Goal: Task Accomplishment & Management: Complete application form

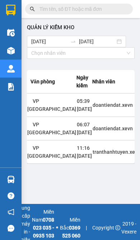
click at [14, 183] on img at bounding box center [11, 179] width 8 height 8
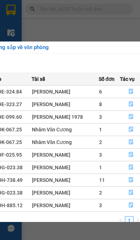
scroll to position [0, 155]
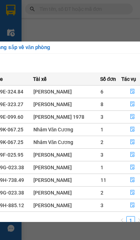
click at [130, 127] on icon "file-done" at bounding box center [132, 128] width 5 height 5
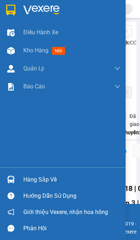
click at [8, 183] on img at bounding box center [11, 179] width 8 height 8
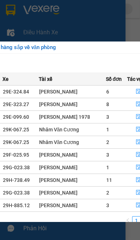
scroll to position [0, 153]
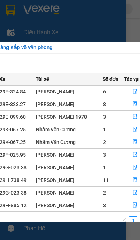
click at [130, 138] on button "button" at bounding box center [136, 142] width 22 height 12
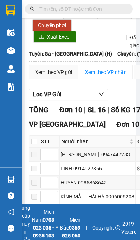
scroll to position [79, 0]
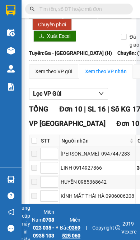
click at [11, 183] on img at bounding box center [11, 179] width 8 height 8
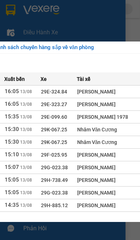
scroll to position [0, 111]
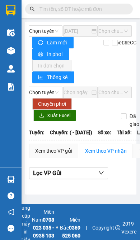
click at [88, 9] on input "text" at bounding box center [82, 9] width 85 height 8
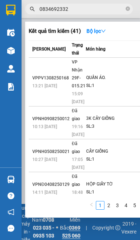
type input "0834692332"
click at [100, 74] on div "QUẦN ÁO." at bounding box center [113, 78] width 54 height 8
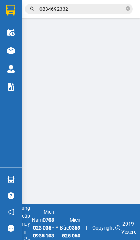
type input "0904642232"
type input "[PERSON_NAME]"
type input "0834692332"
type input "[PERSON_NAME]"
type input "THU SHIP"
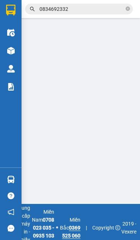
type input "25.000"
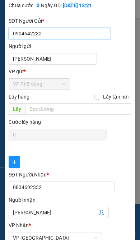
scroll to position [75, 0]
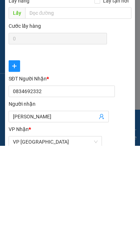
scroll to position [40, 0]
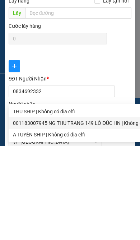
click at [72, 213] on div "001183007945 NG THU TRANG 149 LÒ ĐÚC HN | Không có địa chỉ" at bounding box center [87, 217] width 148 height 8
type input "001183007945 NG THU TRANG 149 LÒ ĐÚC HN"
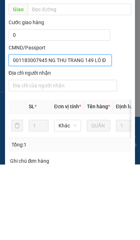
scroll to position [250, 0]
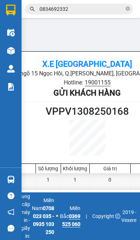
scroll to position [0, 130]
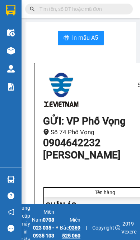
click at [79, 10] on input "text" at bounding box center [82, 9] width 85 height 8
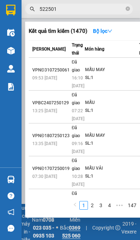
click at [55, 8] on input "522501" at bounding box center [82, 9] width 85 height 8
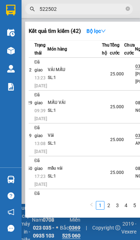
scroll to position [0, 37]
click at [62, 8] on input "522502" at bounding box center [82, 9] width 85 height 8
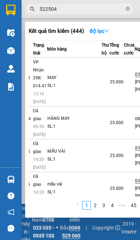
scroll to position [0, 39]
type input "522504"
click at [79, 74] on div "MAY" at bounding box center [75, 78] width 54 height 8
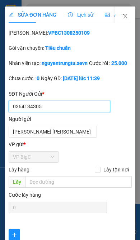
type input "0364134305"
type input "NGUYỄN THỊ NGỌC MAI"
type input "0868522504"
type input "HÀ THỊ DUNG"
type input "036096007715 NGUYỄN XUÂN THÀNH XÓM 6 TRUNG THANH"
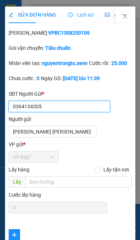
type input "25.000"
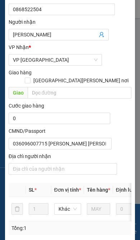
scroll to position [250, 0]
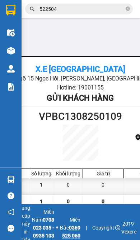
scroll to position [5, 134]
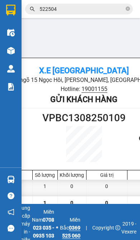
click at [71, 10] on input "522504" at bounding box center [82, 9] width 85 height 8
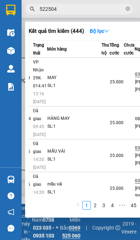
click at [125, 8] on input "522504" at bounding box center [82, 9] width 85 height 8
click at [130, 8] on icon "close-circle" at bounding box center [128, 8] width 4 height 4
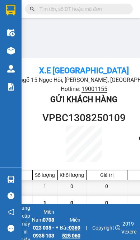
click at [94, 8] on input "text" at bounding box center [82, 9] width 85 height 8
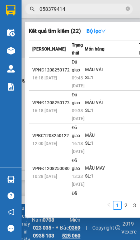
type input "0583794145"
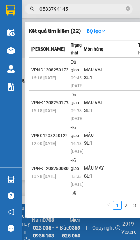
scroll to position [0, 1]
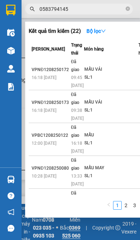
click at [129, 9] on icon "close-circle" at bounding box center [128, 8] width 4 height 4
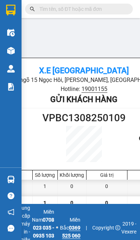
click at [99, 8] on input "text" at bounding box center [82, 9] width 85 height 8
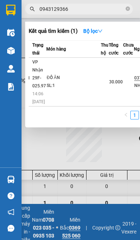
scroll to position [0, 38]
type input "0943129366"
click at [110, 68] on td "30.000" at bounding box center [117, 82] width 14 height 49
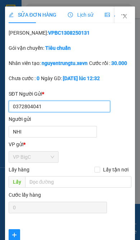
type input "0372804041"
type input "NHI"
type input "0943129366"
type input "NGUYỆT"
type input "30.000"
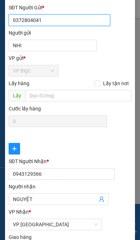
scroll to position [98, 0]
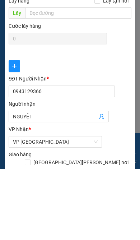
type input "049174000319 Công Thị mỹ nguyệt"
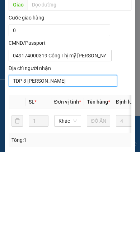
scroll to position [250, 0]
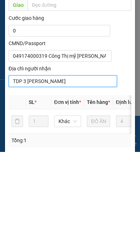
type input "TDP 3 Mỹ Trọng"
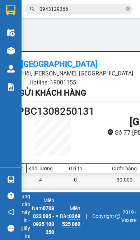
scroll to position [0, 166]
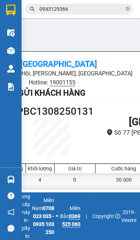
click at [130, 8] on icon "close-circle" at bounding box center [128, 8] width 4 height 4
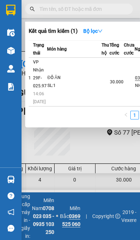
scroll to position [0, 0]
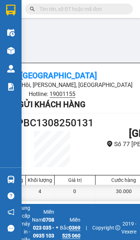
click at [87, 5] on div "Kết quả tìm kiếm ( 1 ) Bộ lọc Mã ĐH Trạng thái Món hàng Thu hộ Tổng cước Chưa c…" at bounding box center [70, 9] width 140 height 13
click at [78, 7] on input "text" at bounding box center [82, 9] width 85 height 8
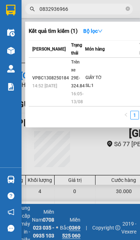
click at [125, 10] on input "0832936966" at bounding box center [82, 9] width 85 height 8
type input "0832936966"
click at [128, 5] on div at bounding box center [70, 120] width 140 height 240
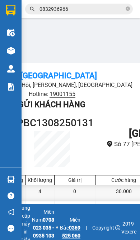
click at [128, 5] on div "Kết quả tìm kiếm ( 1 ) Bộ lọc Mã ĐH Trạng thái Món hàng Thu hộ Tổng cước Chưa c…" at bounding box center [70, 9] width 140 height 13
click at [125, 8] on input "0832936966" at bounding box center [82, 9] width 85 height 8
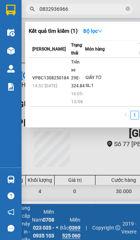
click at [99, 10] on input "0832936966" at bounding box center [82, 9] width 85 height 8
click at [129, 8] on icon "close-circle" at bounding box center [128, 8] width 4 height 4
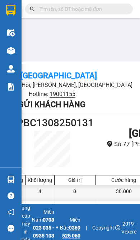
click at [100, 10] on input "text" at bounding box center [82, 9] width 85 height 8
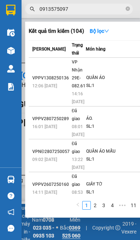
type input "0913575097"
click at [101, 82] on div "SL: 1" at bounding box center [113, 86] width 54 height 8
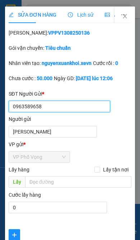
type input "0963589658"
type input "NGUYỄN VĂN LUẬN"
type input "0913575097"
type input "BÙI XUÂN NINH"
type input "036080023021 BÙI XUÂN NINH, 50 YÊN THẾ"
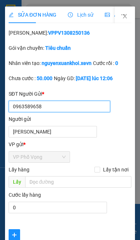
type input "50.000"
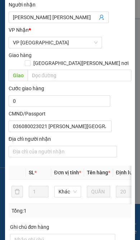
scroll to position [267, 0]
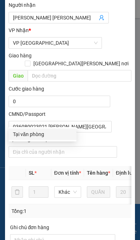
click at [52, 131] on div "Tại văn phòng" at bounding box center [42, 134] width 59 height 8
type input "0"
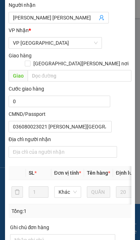
scroll to position [250, 0]
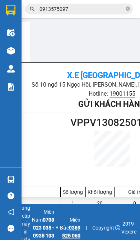
scroll to position [0, 106]
